Goal: Task Accomplishment & Management: Use online tool/utility

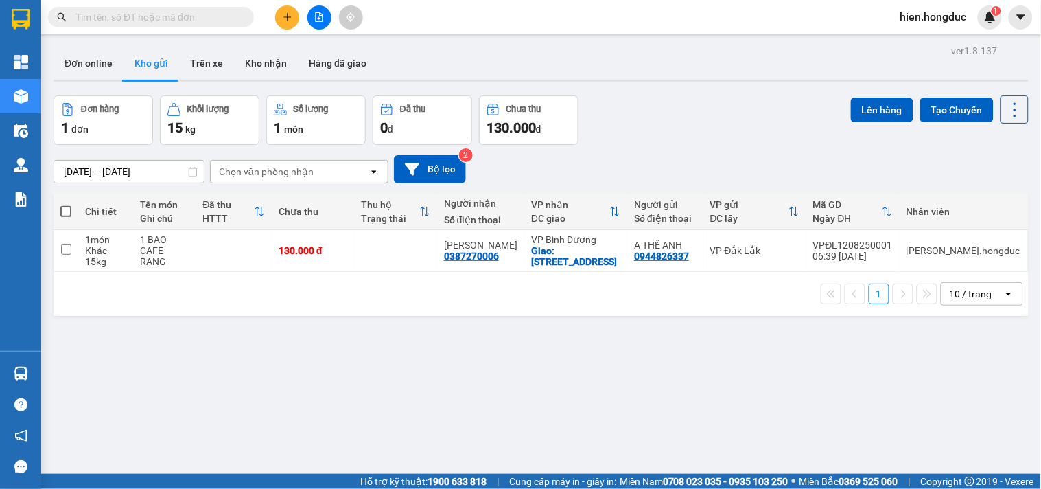
click at [319, 18] on icon "file-add" at bounding box center [320, 17] width 8 height 10
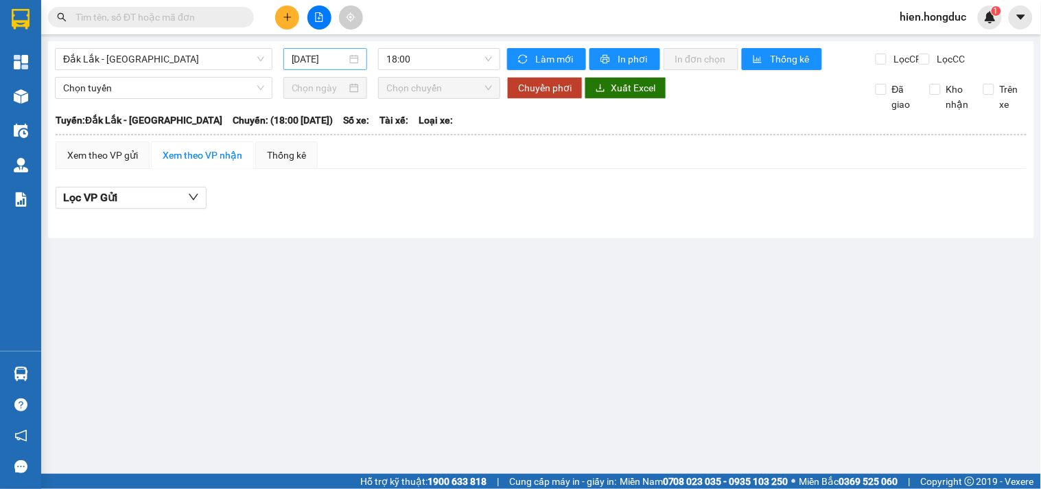
click at [354, 62] on div "12/08/2025" at bounding box center [326, 58] width 68 height 15
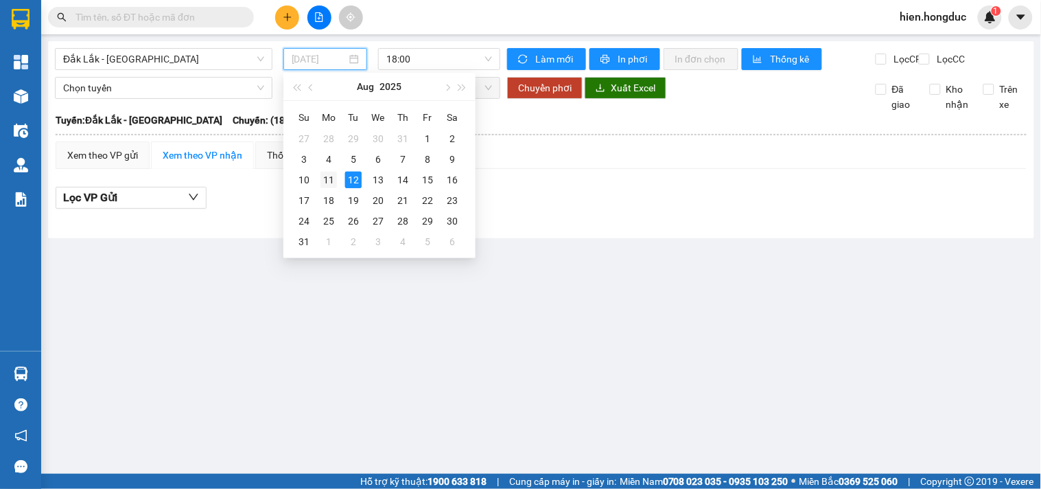
click at [333, 175] on div "11" at bounding box center [329, 180] width 16 height 16
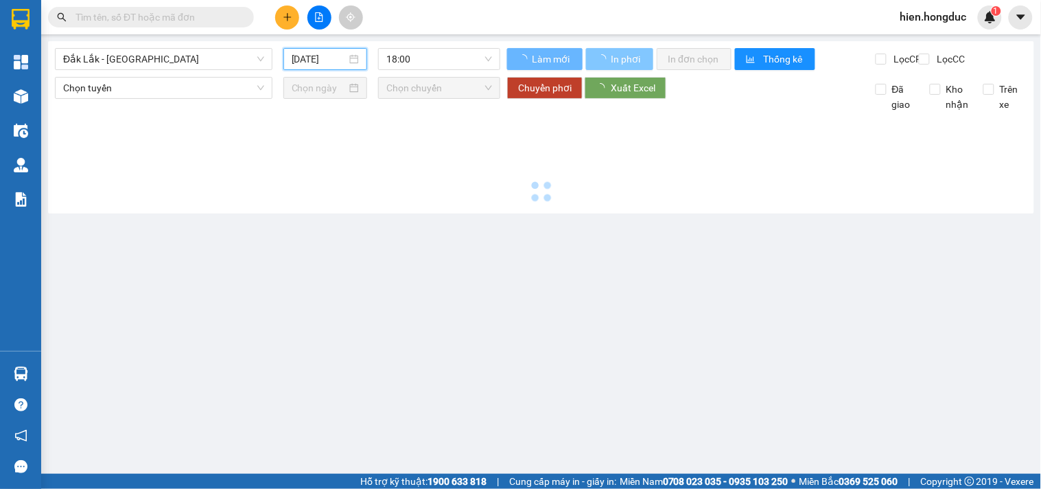
type input "11/08/2025"
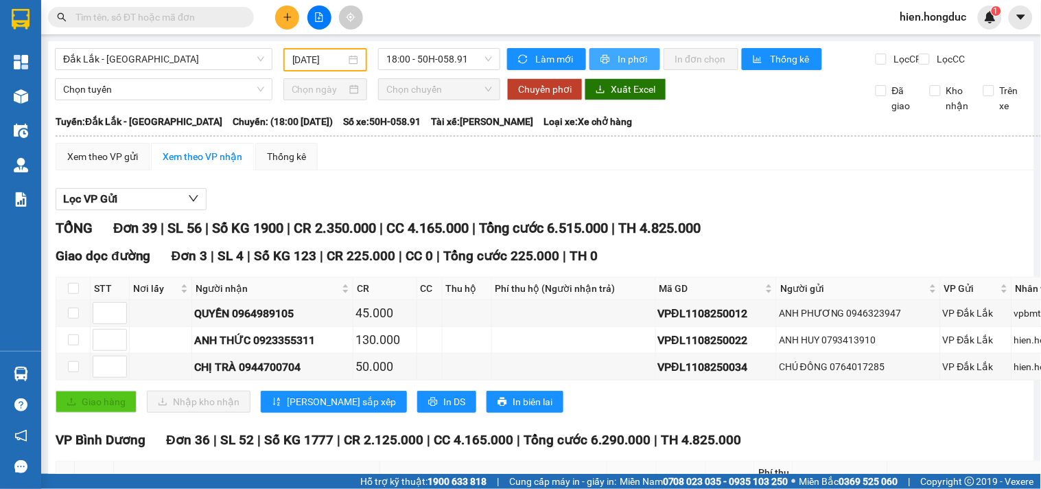
click at [625, 58] on span "In phơi" at bounding box center [634, 58] width 32 height 15
click at [221, 59] on span "Đắk Lắk - Bình Dương" at bounding box center [163, 59] width 201 height 21
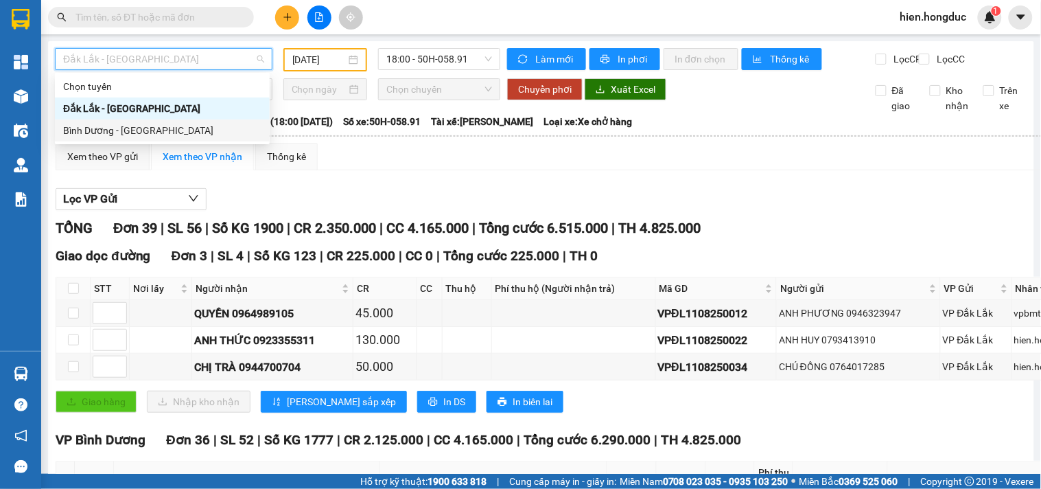
click at [223, 132] on div "Bình Dương - Đắk Lắk" at bounding box center [162, 130] width 198 height 15
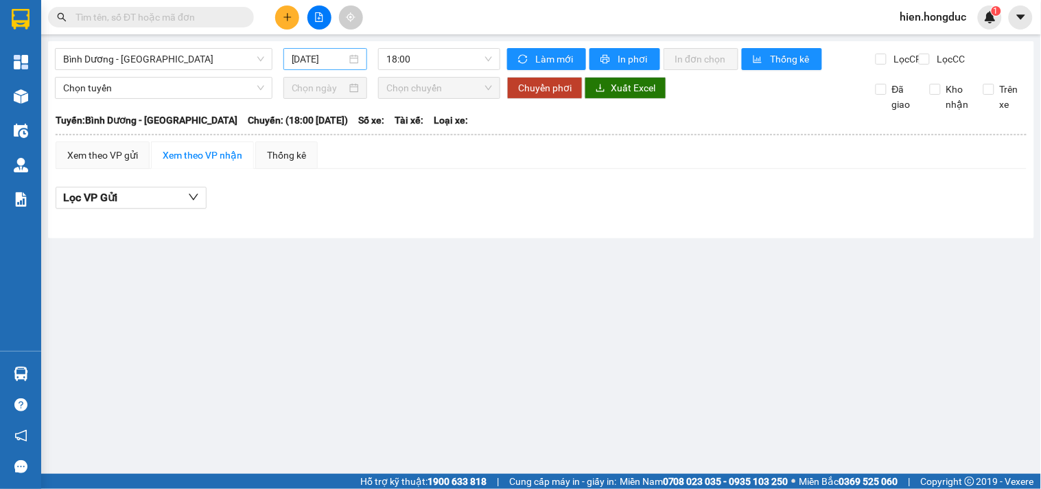
click at [351, 58] on div "12/08/2025" at bounding box center [326, 58] width 68 height 15
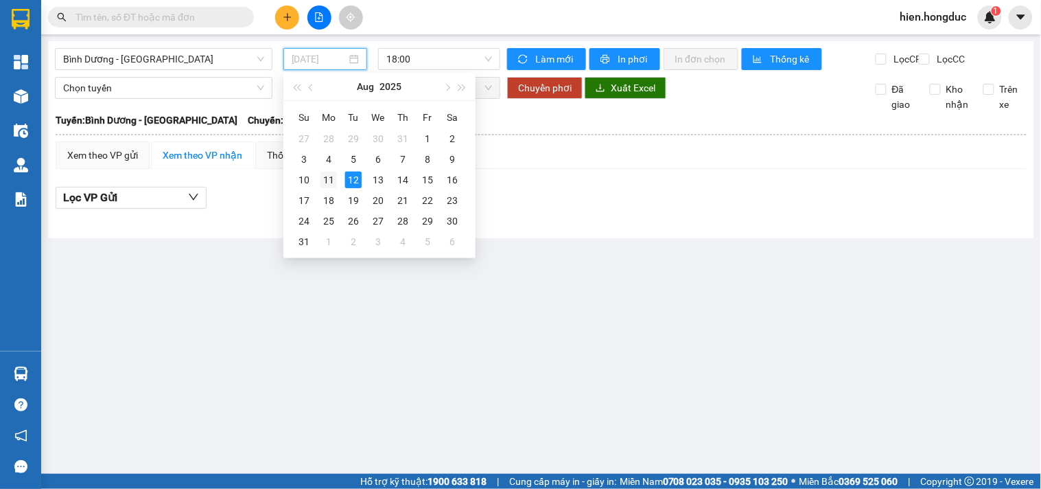
click at [335, 176] on div "11" at bounding box center [329, 180] width 16 height 16
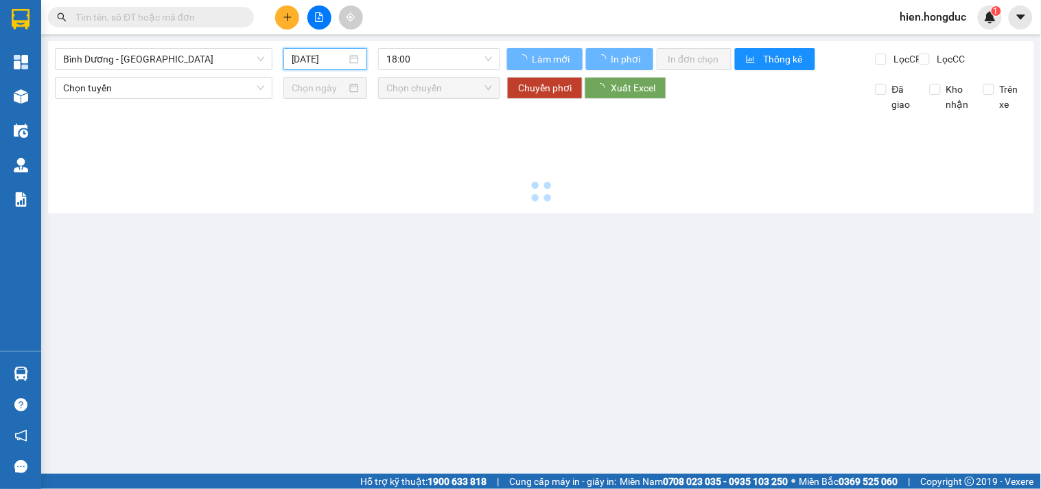
type input "11/08/2025"
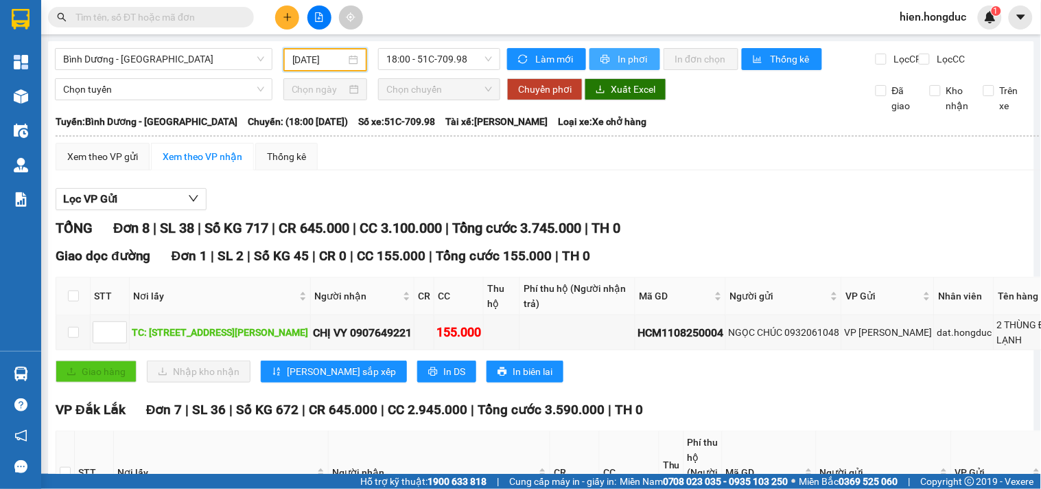
click at [634, 59] on span "In phơi" at bounding box center [634, 58] width 32 height 15
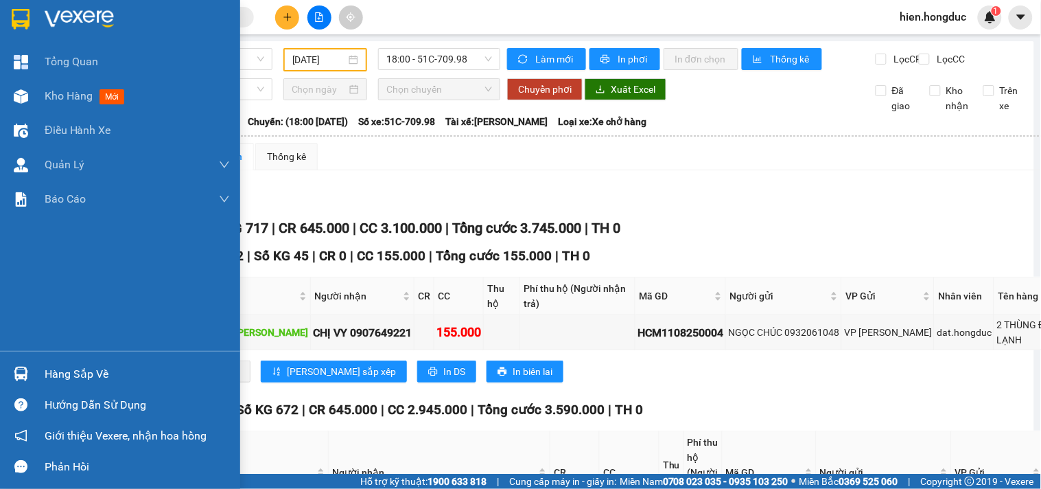
click at [46, 14] on img at bounding box center [79, 19] width 69 height 21
